Goal: Task Accomplishment & Management: Use online tool/utility

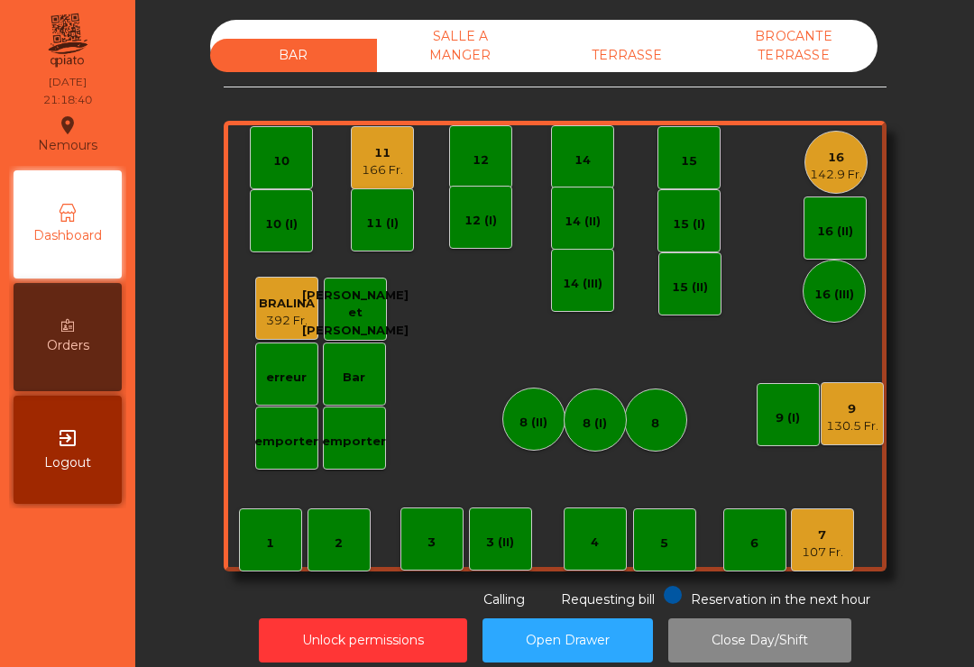
click at [656, 35] on div "BAR SALLE A MANGER TERRASSE BROCANTE TERRASSE" at bounding box center [543, 46] width 667 height 52
click at [630, 58] on div "TERRASSE" at bounding box center [627, 55] width 167 height 33
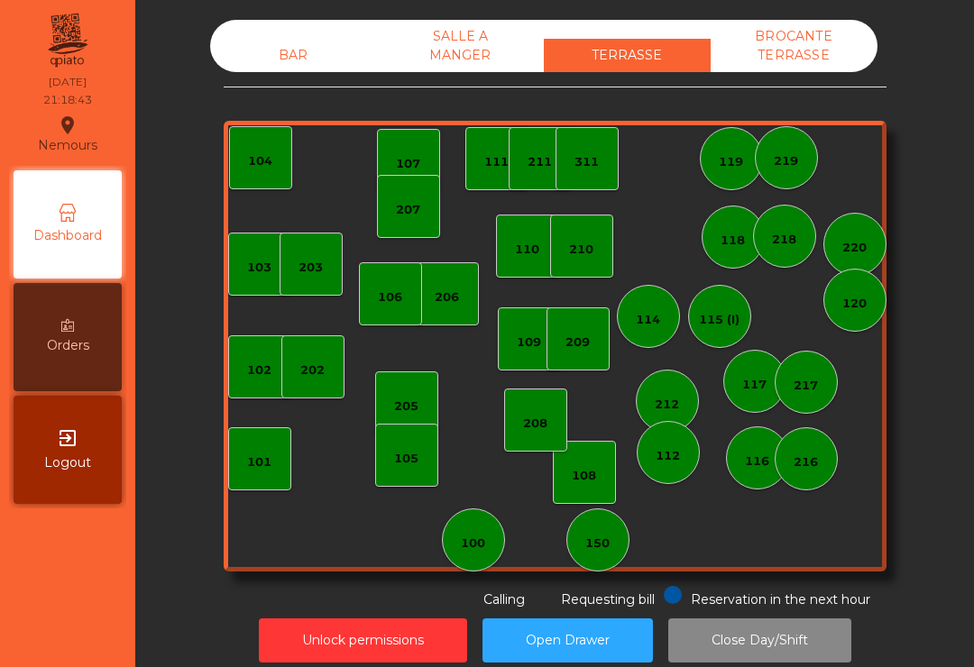
click at [474, 42] on div "SALLE A MANGER" at bounding box center [460, 46] width 167 height 52
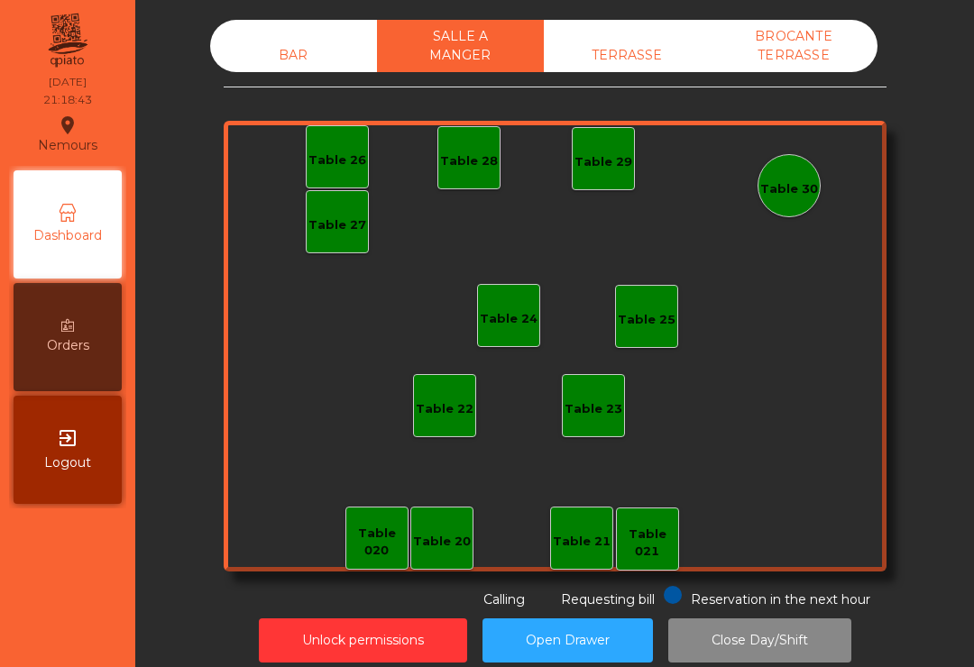
click at [778, 71] on div "BROCANTE TERRASSE" at bounding box center [794, 46] width 167 height 52
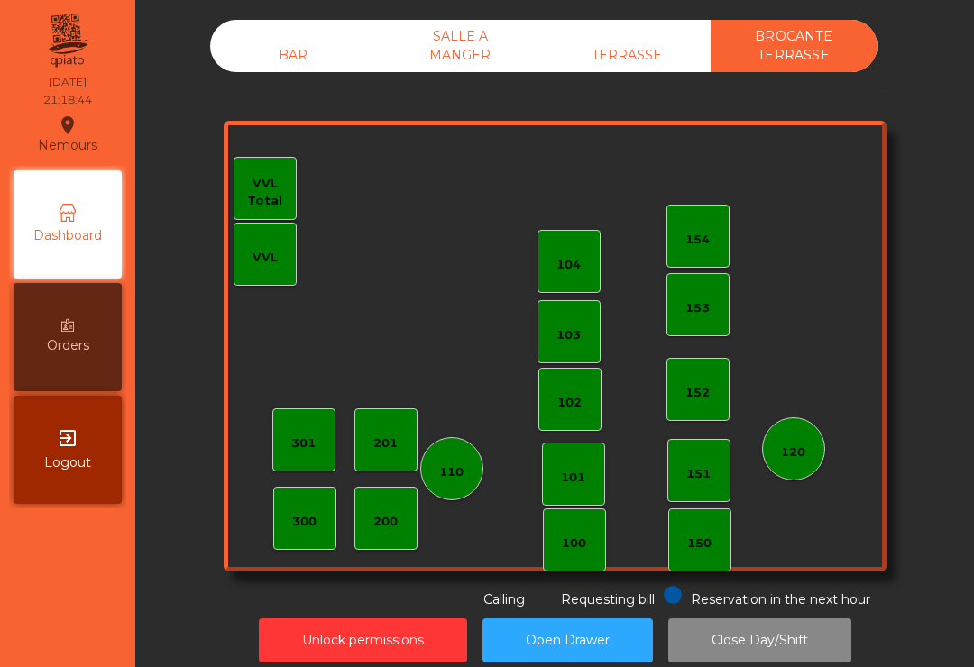
click at [262, 41] on div "BAR" at bounding box center [293, 55] width 167 height 33
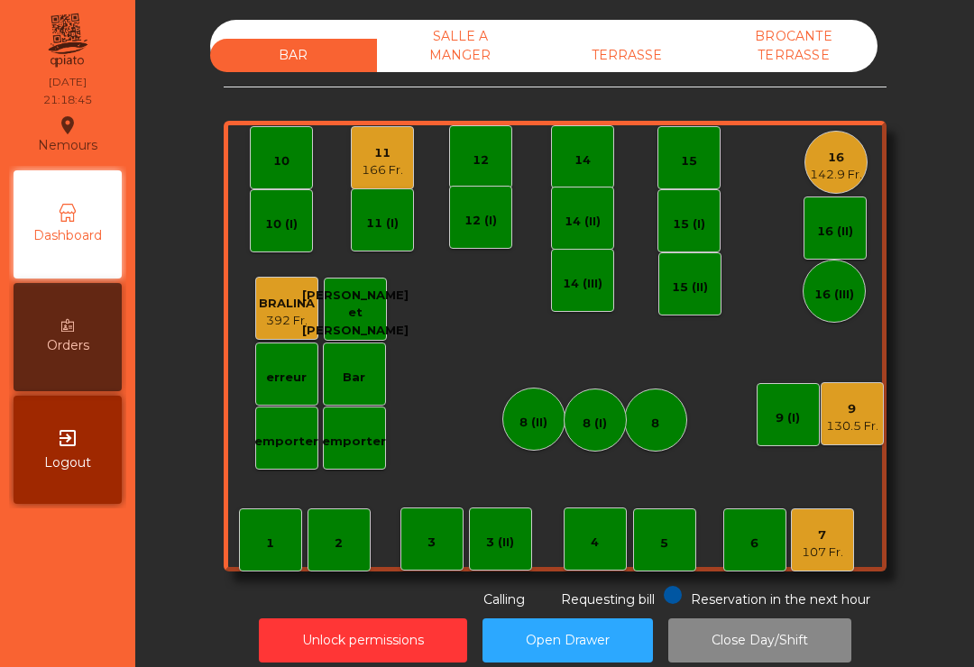
click at [386, 165] on div "166 Fr." at bounding box center [382, 170] width 41 height 18
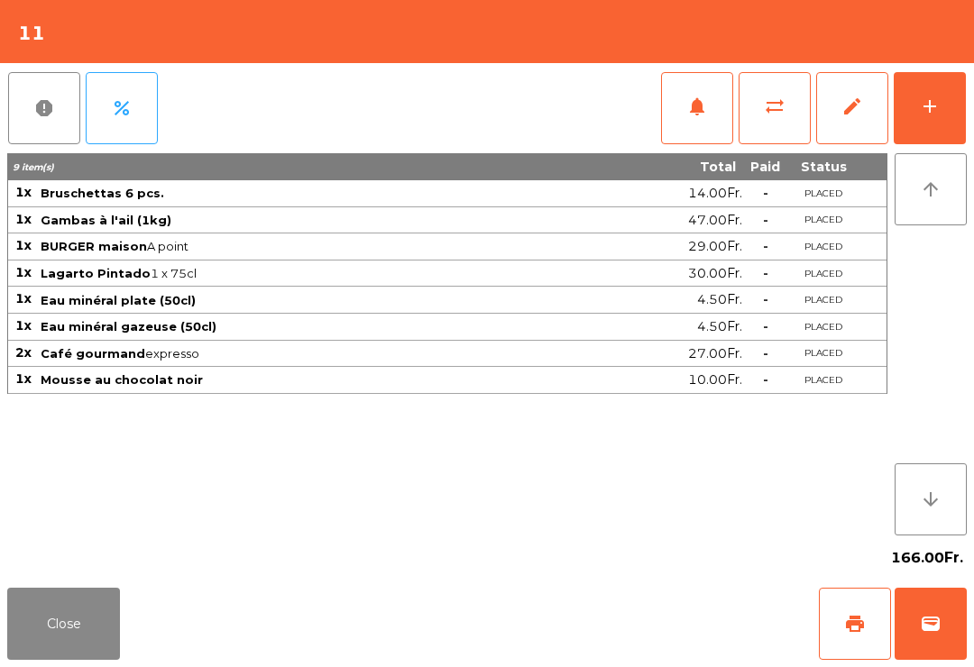
click at [765, 121] on button "sync_alt" at bounding box center [775, 108] width 72 height 72
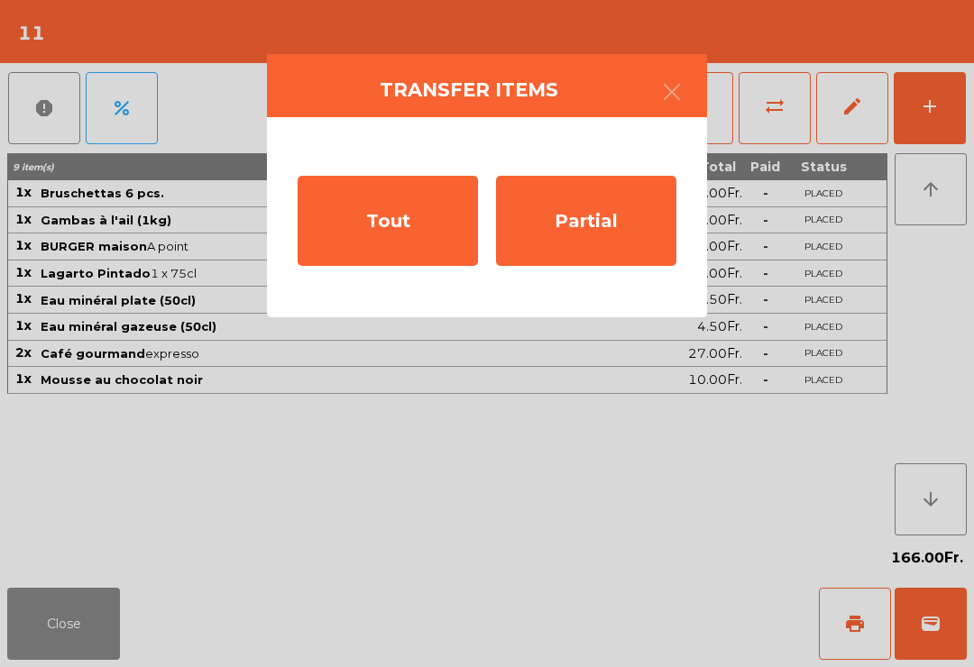
click at [373, 230] on div "Tout" at bounding box center [388, 221] width 180 height 90
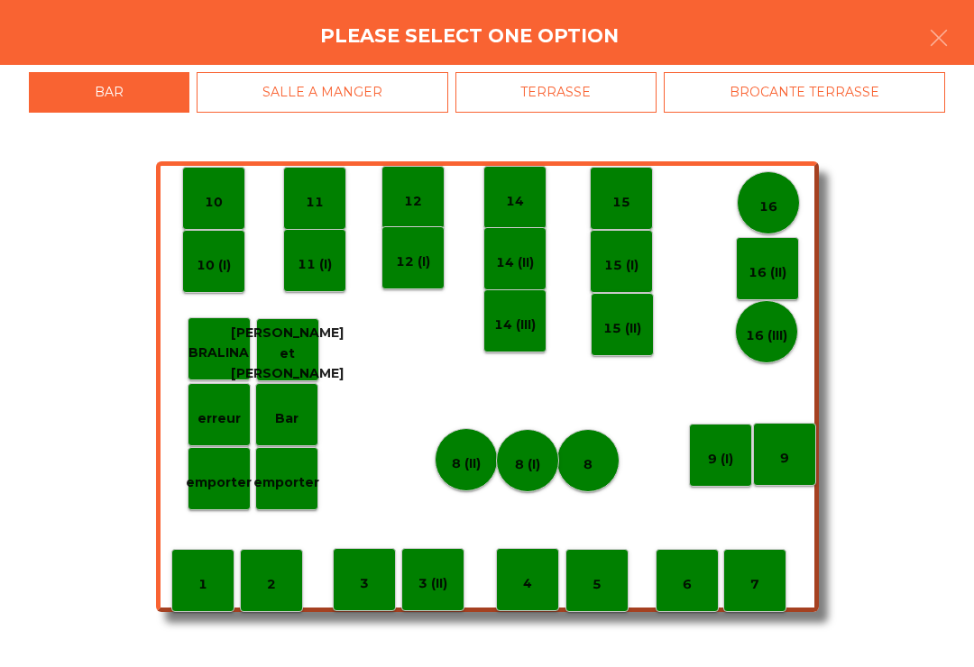
click at [565, 99] on div "TERRASSE" at bounding box center [556, 92] width 202 height 41
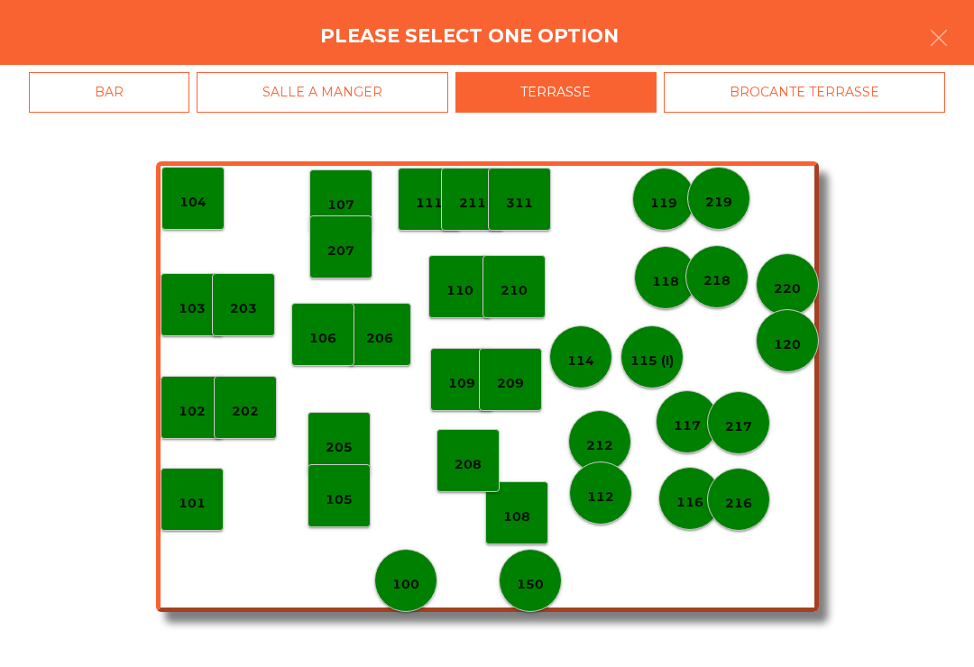
click at [484, 211] on p "211" at bounding box center [472, 203] width 27 height 21
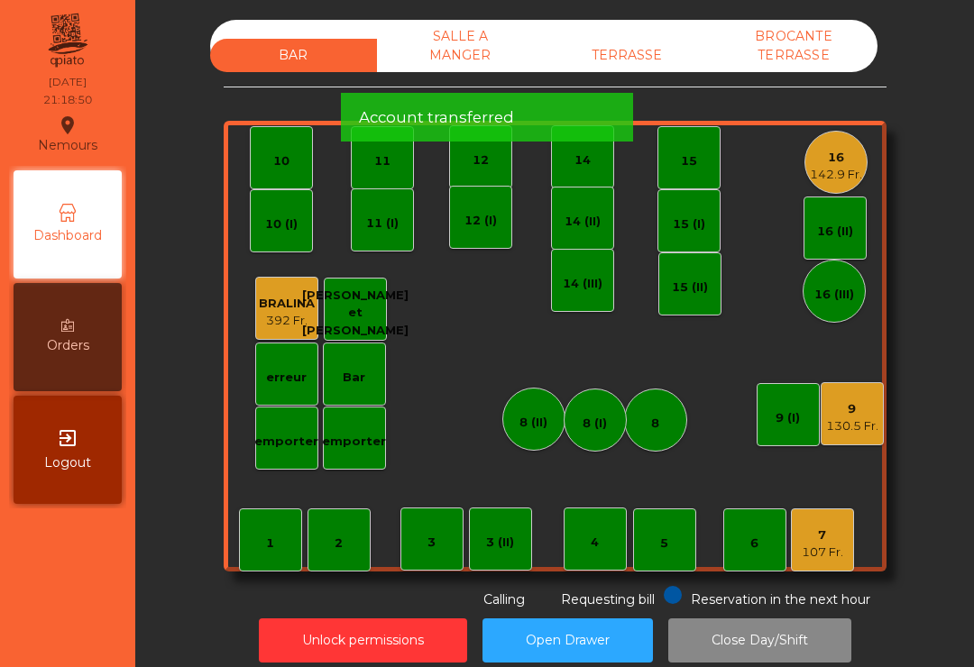
click at [667, 47] on div "TERRASSE" at bounding box center [627, 55] width 167 height 33
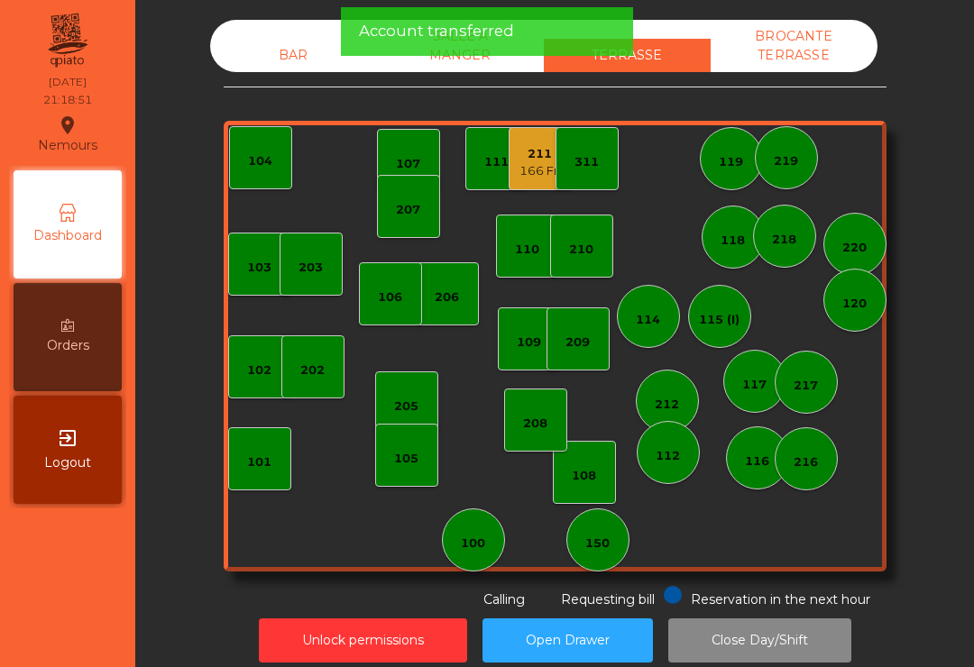
click at [552, 170] on div "166 Fr." at bounding box center [540, 171] width 41 height 18
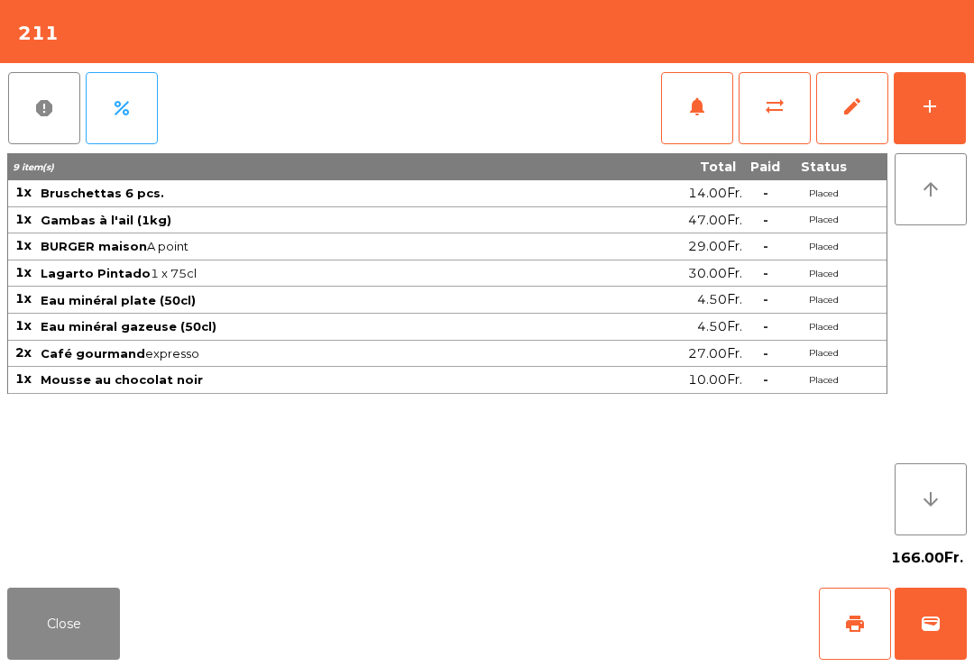
click at [777, 118] on button "sync_alt" at bounding box center [775, 108] width 72 height 72
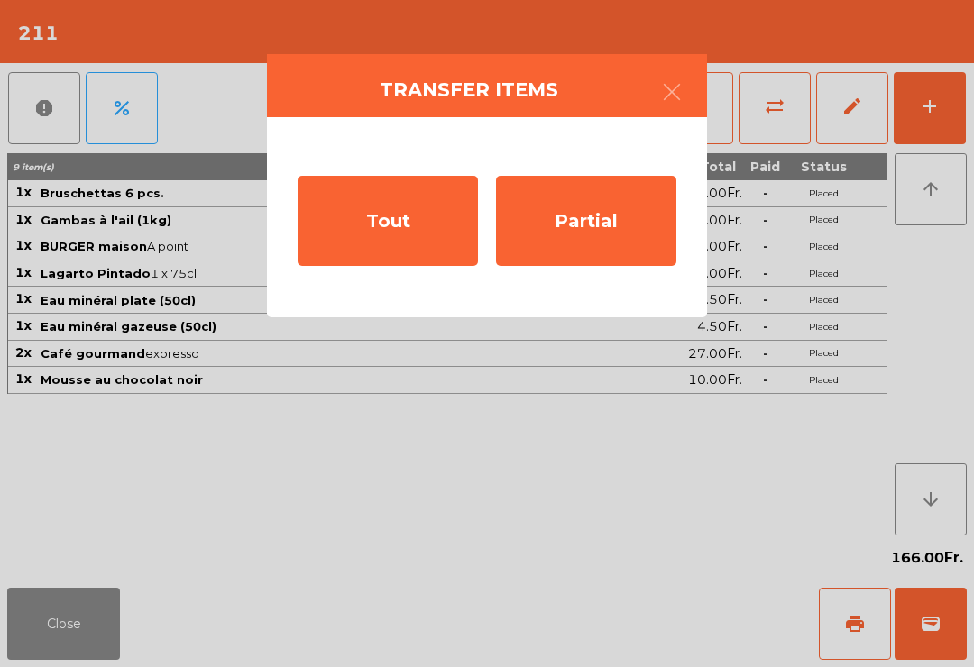
click at [410, 229] on div "Tout" at bounding box center [388, 221] width 180 height 90
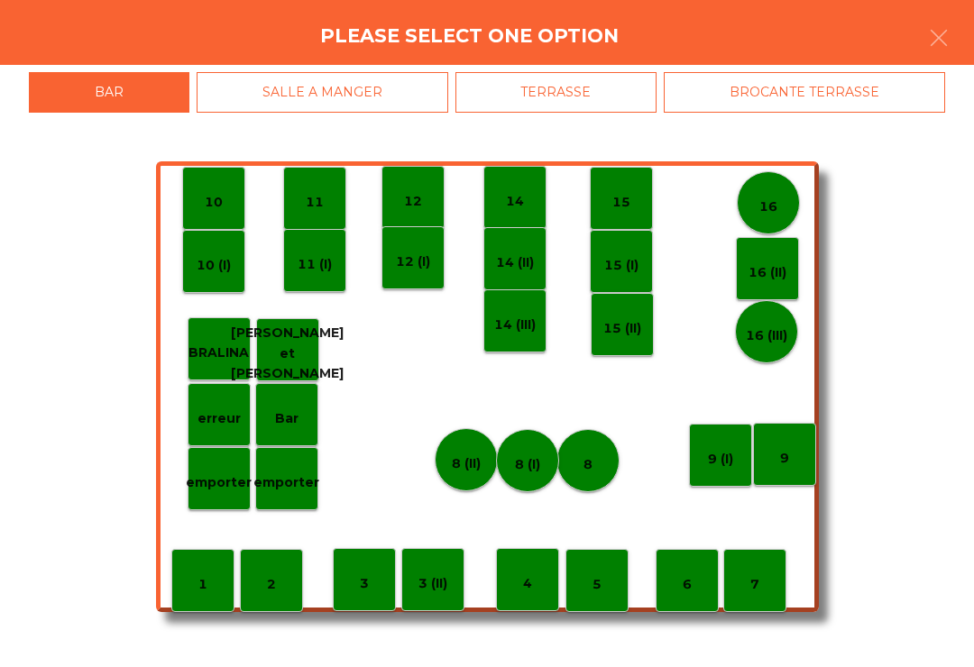
click at [375, 88] on div "SALLE A MANGER" at bounding box center [323, 92] width 252 height 41
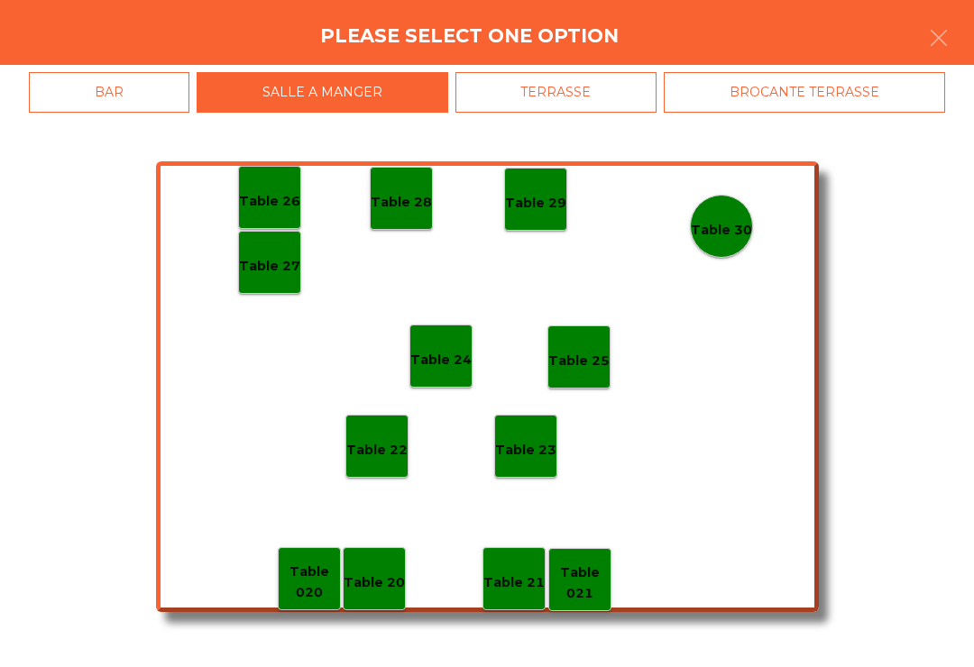
click at [412, 207] on p "Table 28" at bounding box center [401, 202] width 61 height 21
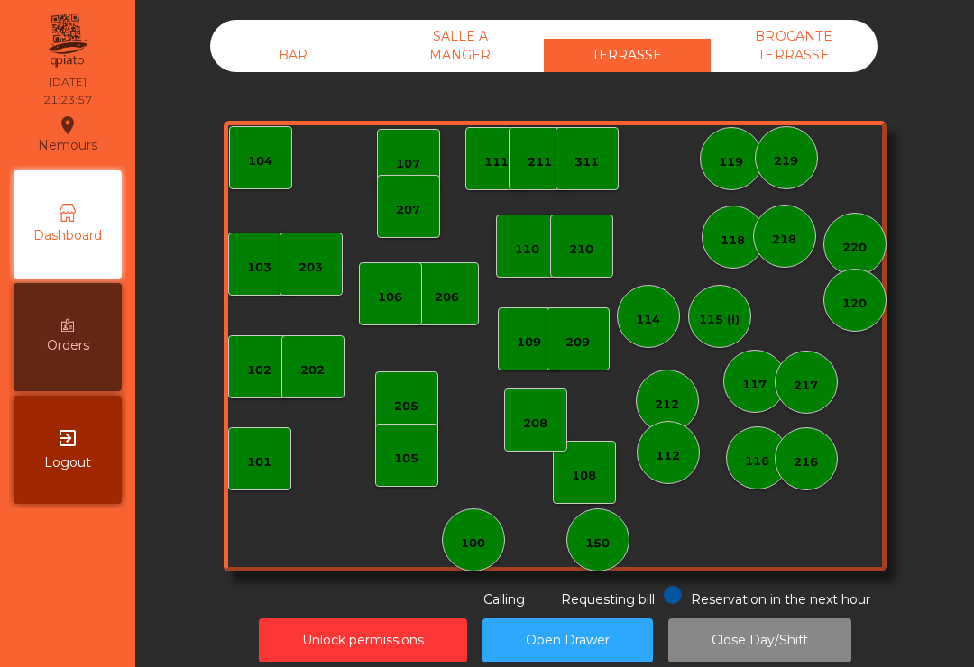
click at [290, 55] on div "BAR" at bounding box center [293, 55] width 167 height 33
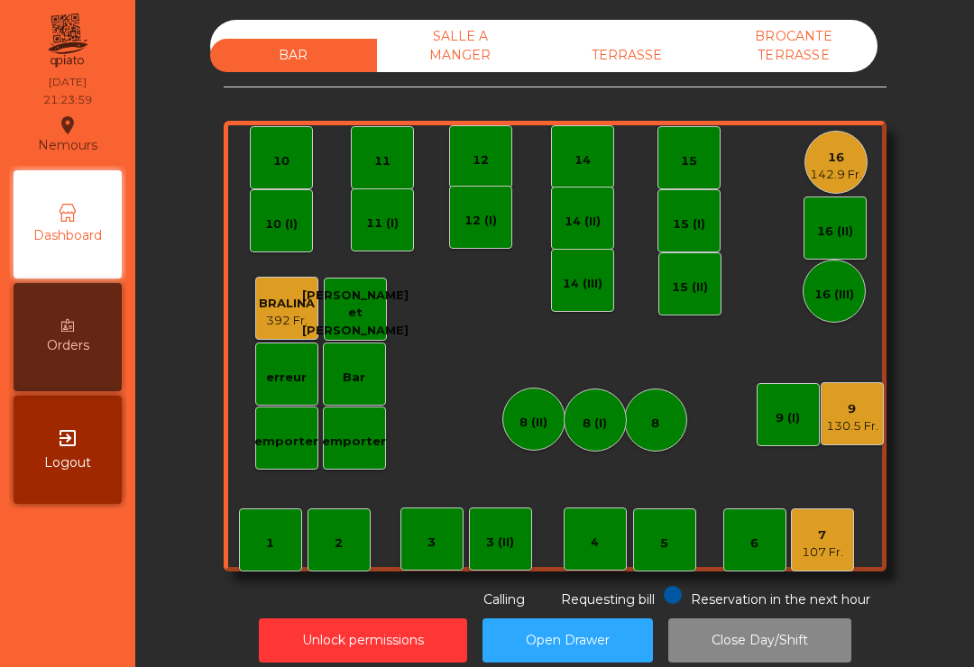
click at [830, 160] on div "16" at bounding box center [836, 158] width 52 height 18
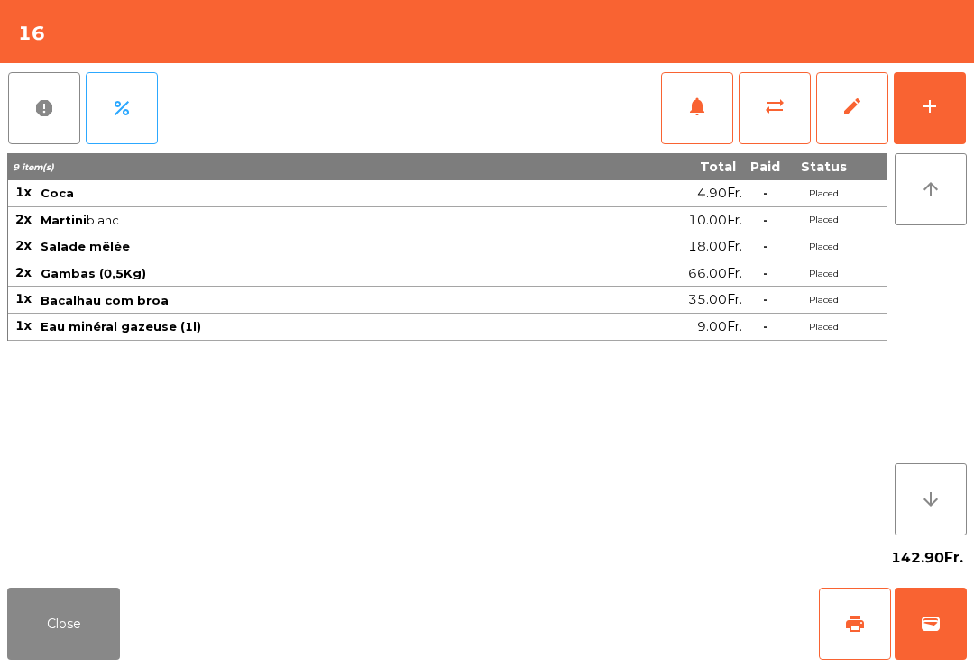
click at [849, 639] on button "print" at bounding box center [855, 624] width 72 height 72
click at [82, 620] on button "Close" at bounding box center [63, 624] width 113 height 72
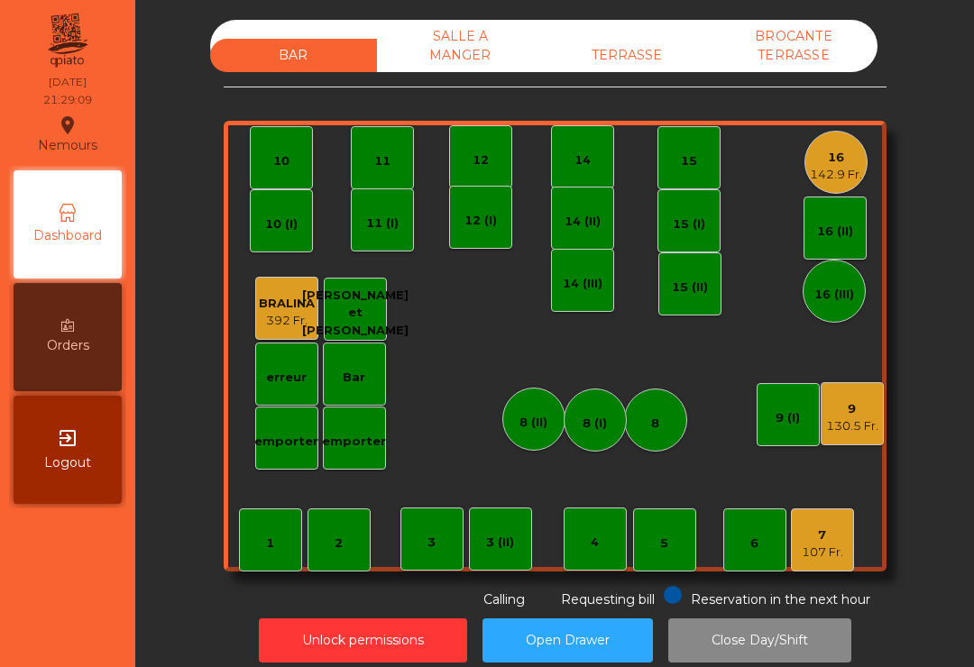
click at [845, 175] on div "142.9 Fr." at bounding box center [836, 175] width 52 height 18
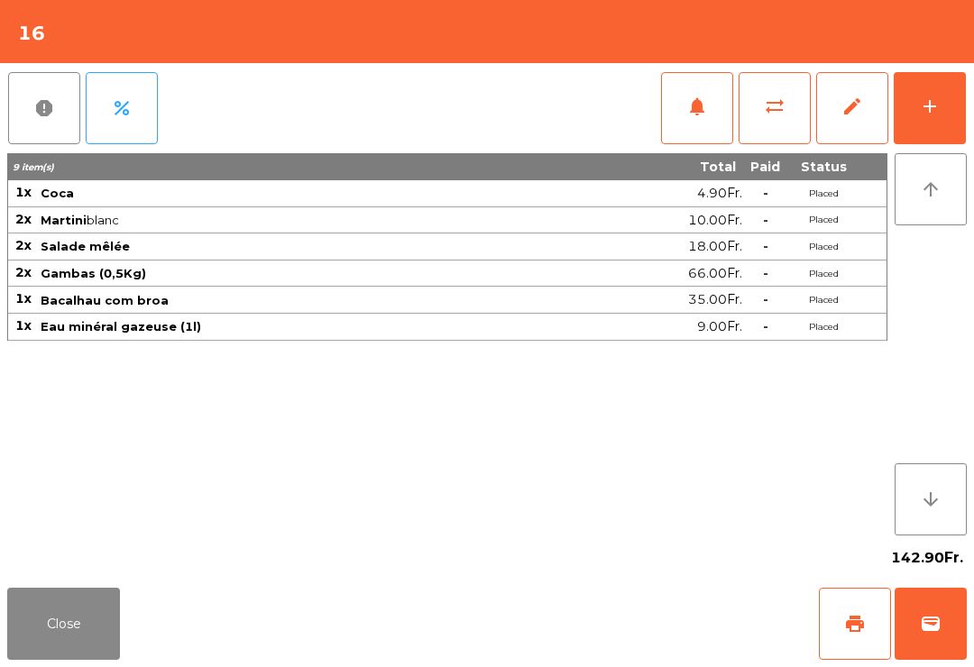
click at [943, 636] on button "wallet" at bounding box center [931, 624] width 72 height 72
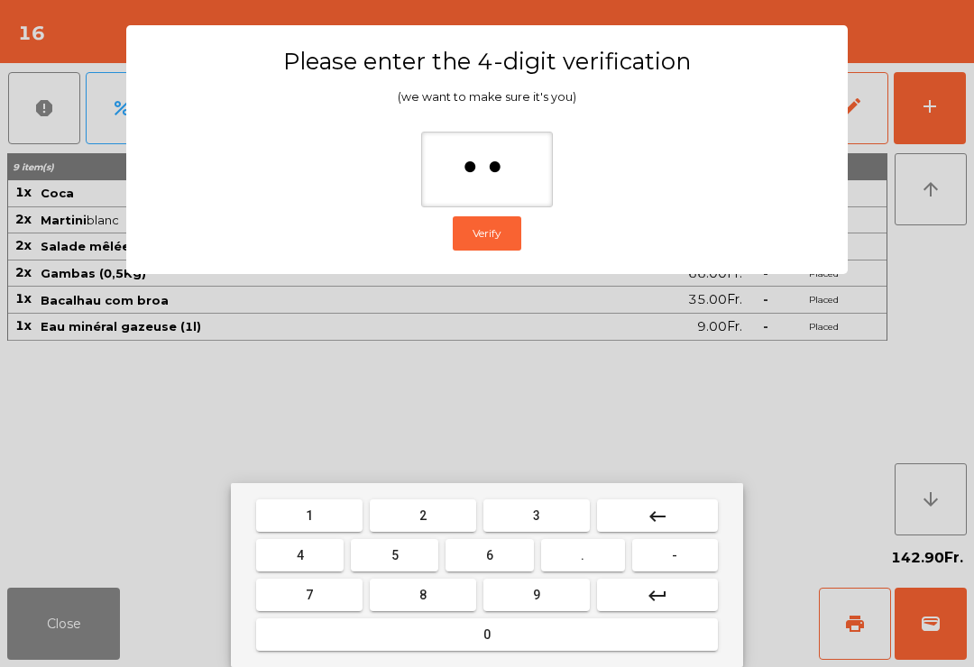
type input "***"
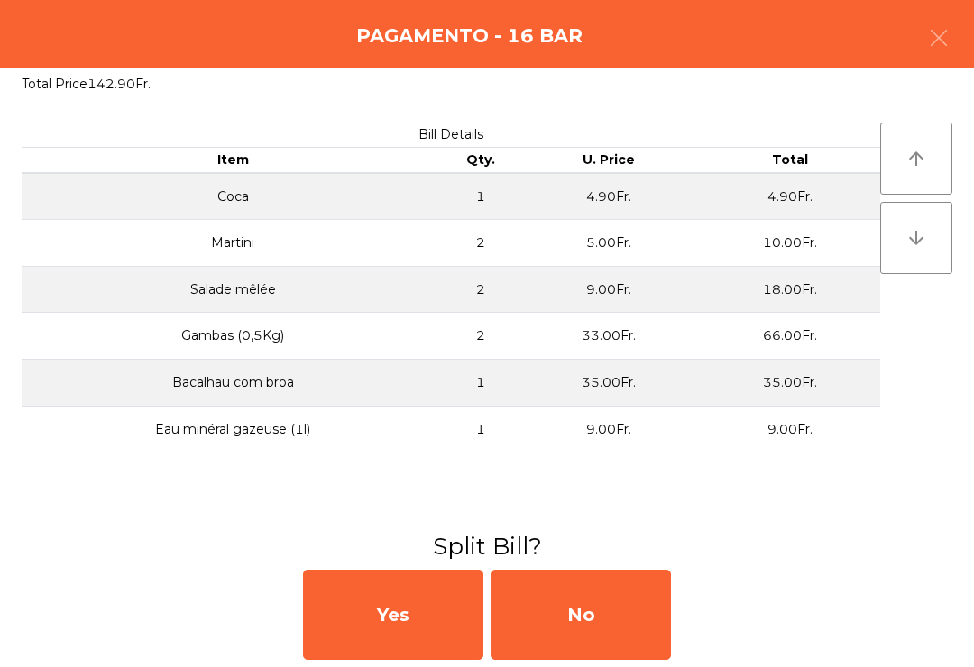
click at [566, 613] on div "No" at bounding box center [581, 615] width 180 height 90
click at [566, 623] on div "No" at bounding box center [581, 615] width 180 height 90
click at [582, 619] on div "No" at bounding box center [581, 615] width 180 height 90
click at [561, 620] on div "No" at bounding box center [581, 615] width 180 height 90
